Goal: Information Seeking & Learning: Learn about a topic

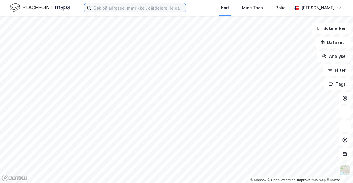
click at [169, 8] on input at bounding box center [138, 7] width 95 height 9
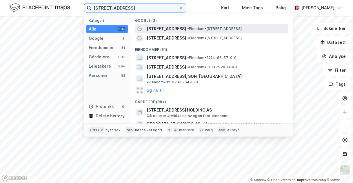
type input "[STREET_ADDRESS]"
click at [210, 28] on span "• Eiendom • [STREET_ADDRESS]" at bounding box center [214, 28] width 55 height 5
